Goal: Task Accomplishment & Management: Manage account settings

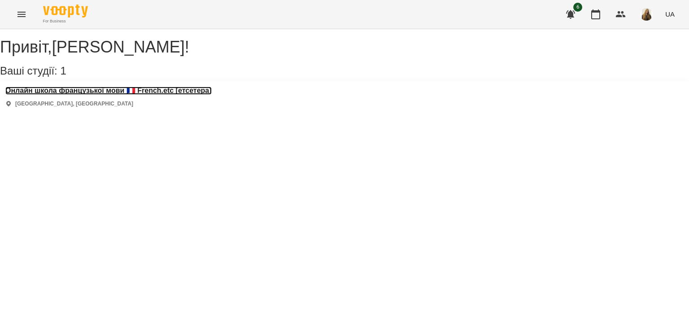
click at [115, 95] on h3 "Онлайн школа французької мови 🇫🇷 French.etc [етсетера]" at bounding box center [108, 91] width 206 height 8
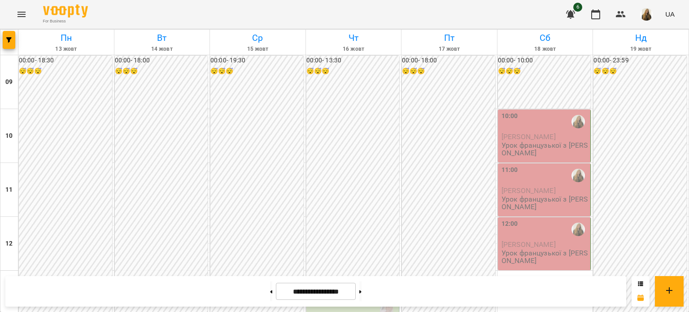
scroll to position [537, 0]
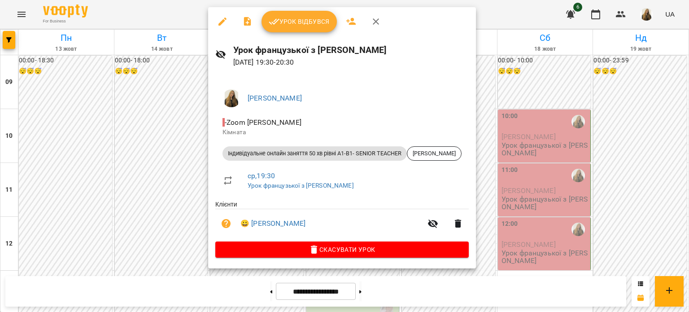
click at [298, 17] on span "Урок відбувся" at bounding box center [299, 21] width 61 height 11
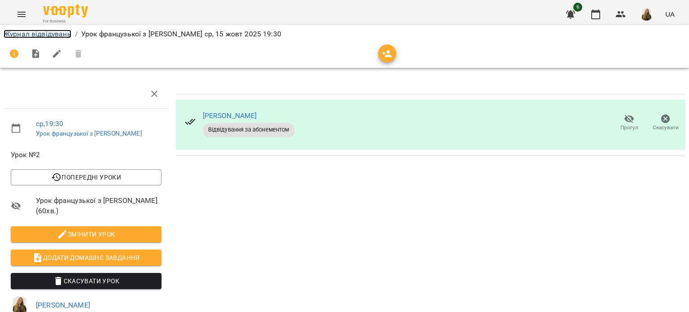
click at [47, 38] on link "Журнал відвідувань" at bounding box center [38, 34] width 68 height 9
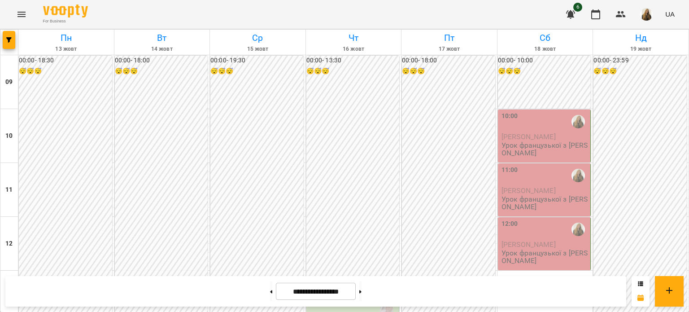
scroll to position [537, 0]
